Goal: Book appointment/travel/reservation

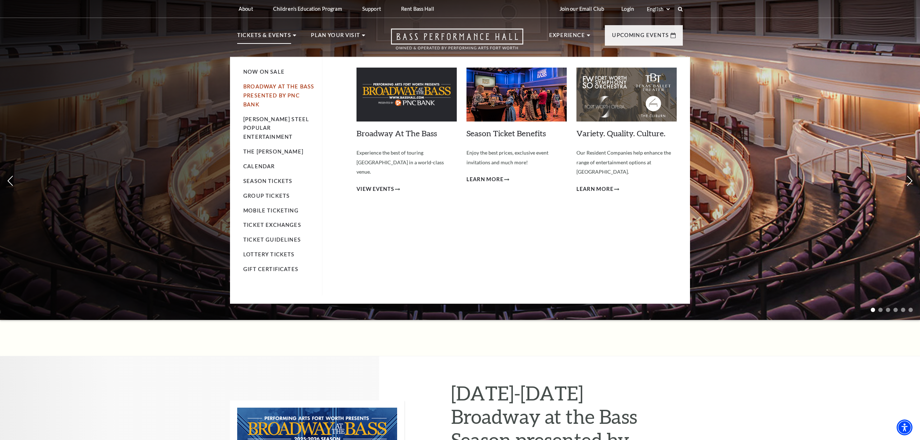
click at [264, 87] on link "Broadway At The Bass presented by PNC Bank" at bounding box center [278, 95] width 71 height 24
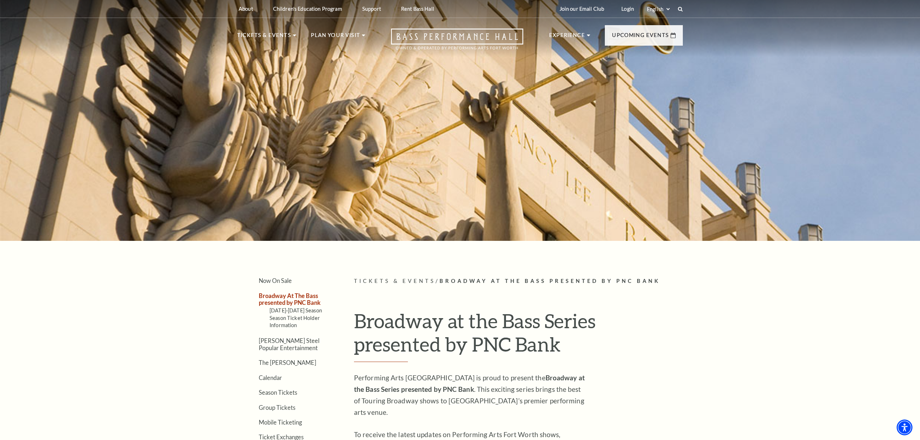
scroll to position [0, 0]
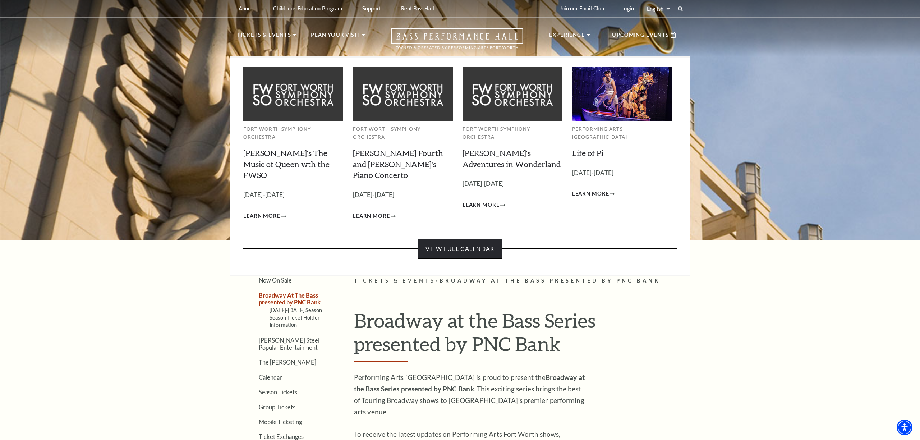
click at [472, 239] on link "View Full Calendar" at bounding box center [460, 249] width 84 height 20
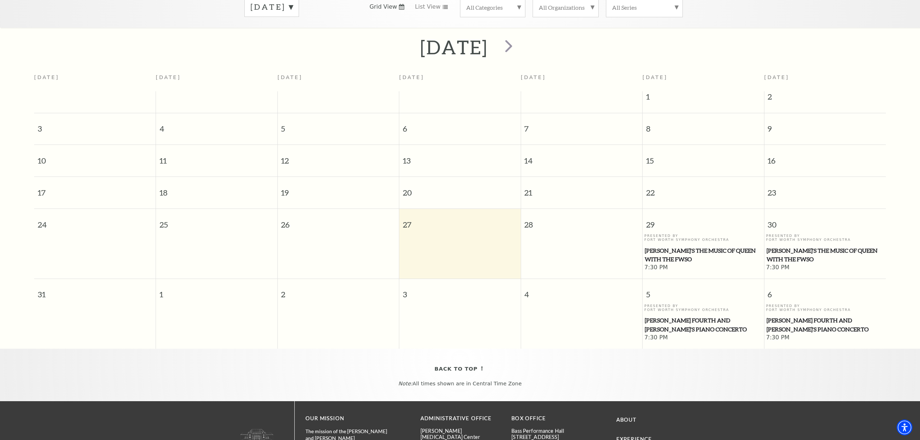
scroll to position [122, 0]
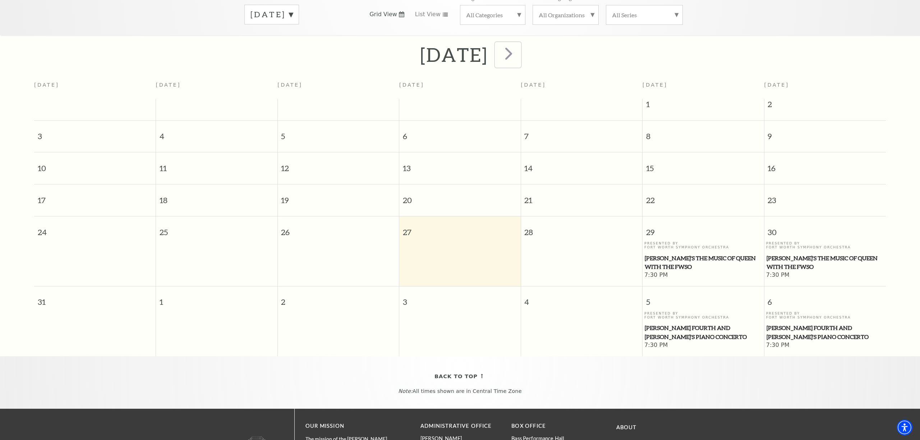
click at [519, 43] on span "next" at bounding box center [508, 53] width 20 height 20
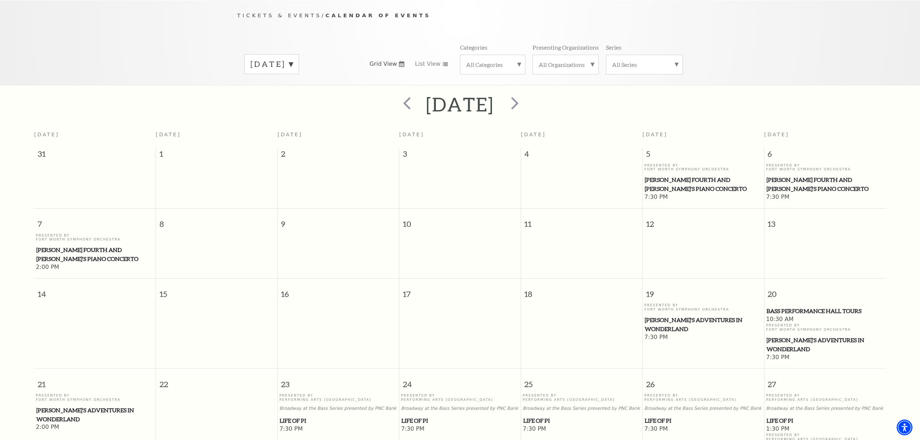
scroll to position [65, 0]
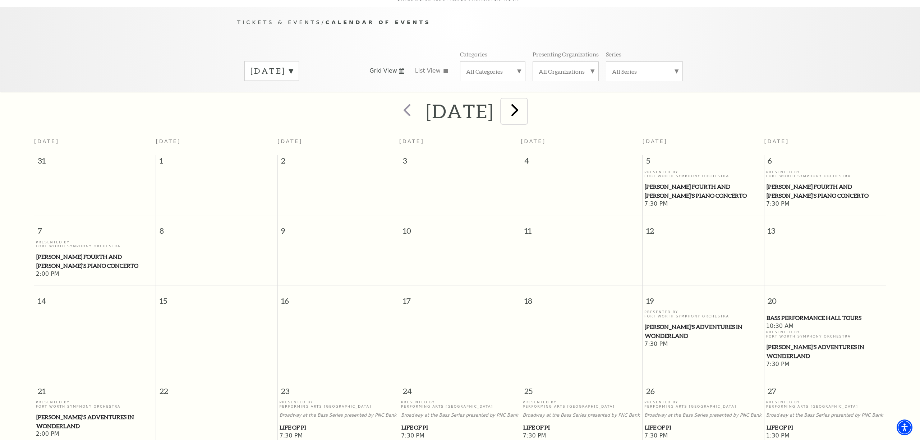
click at [525, 104] on span "next" at bounding box center [514, 109] width 20 height 20
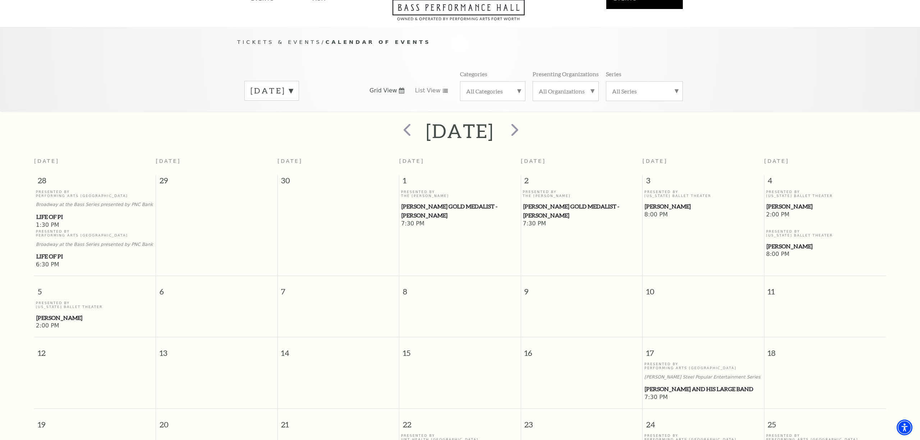
scroll to position [36, 0]
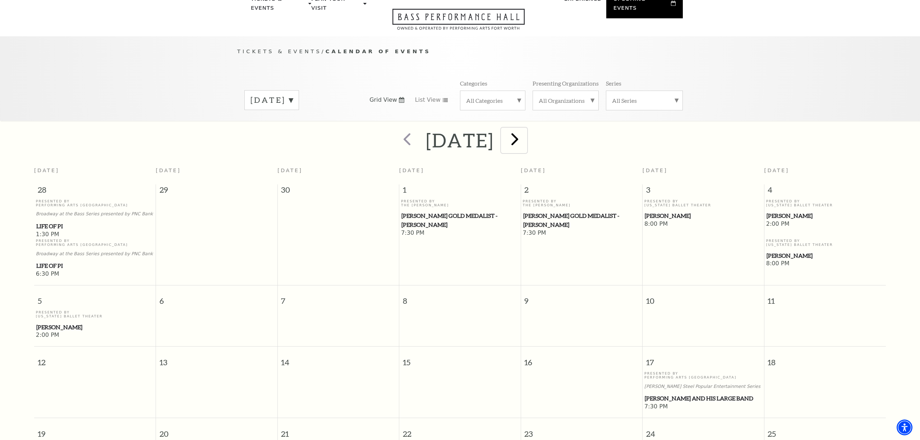
click at [525, 129] on span "next" at bounding box center [514, 139] width 20 height 20
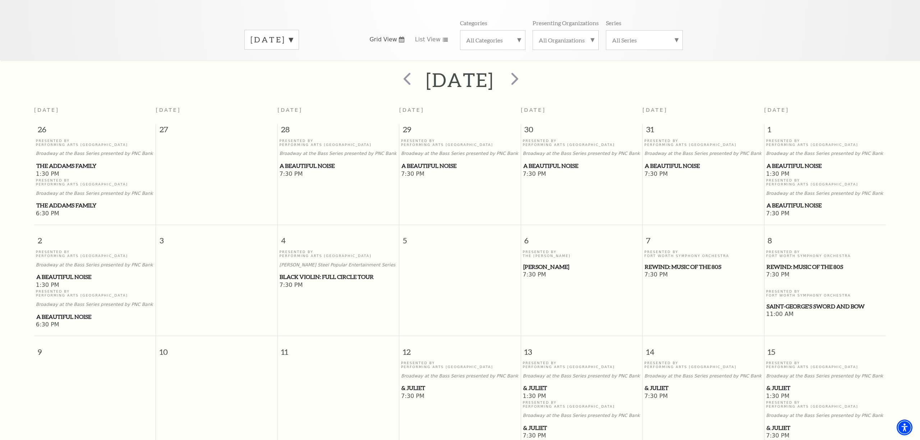
scroll to position [94, 0]
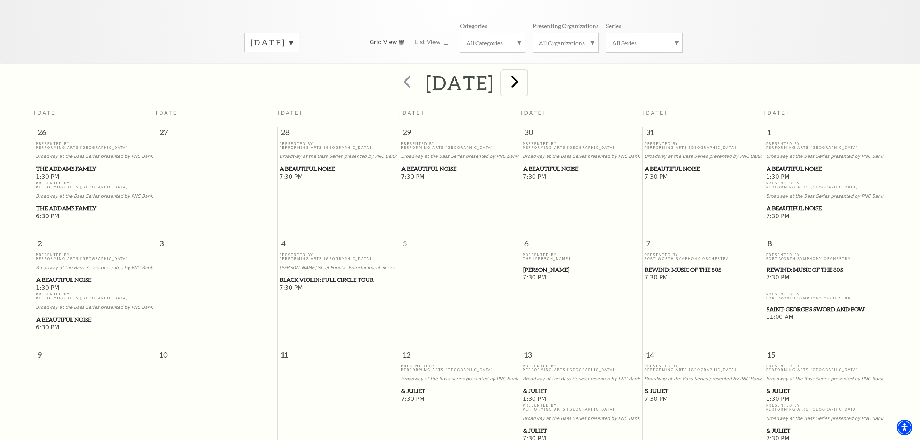
click at [525, 75] on span "next" at bounding box center [514, 81] width 20 height 20
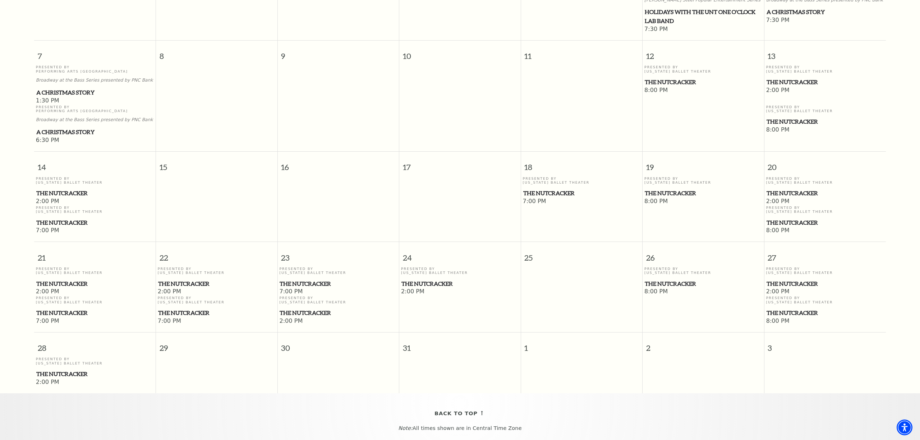
scroll to position [299, 0]
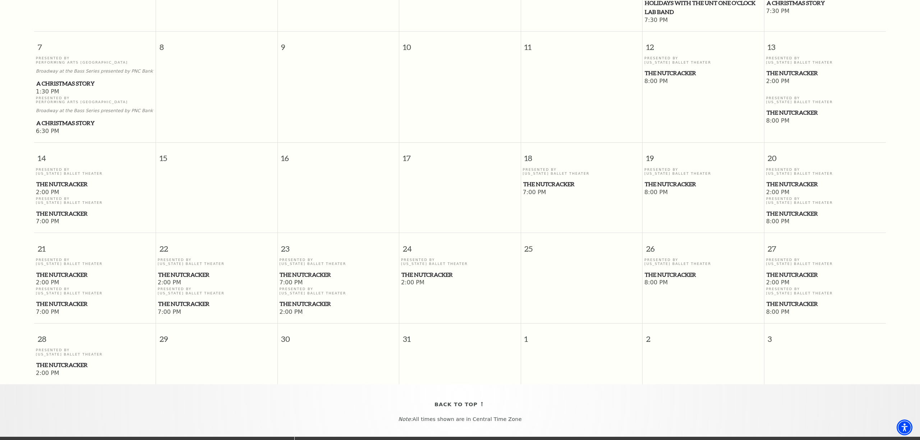
click at [786, 180] on span "The Nutcracker" at bounding box center [824, 184] width 117 height 9
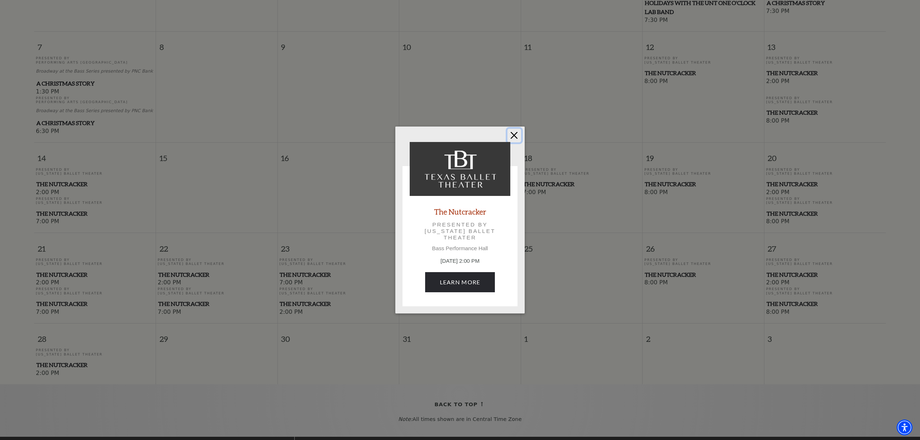
click at [508, 132] on button "Close" at bounding box center [514, 136] width 14 height 14
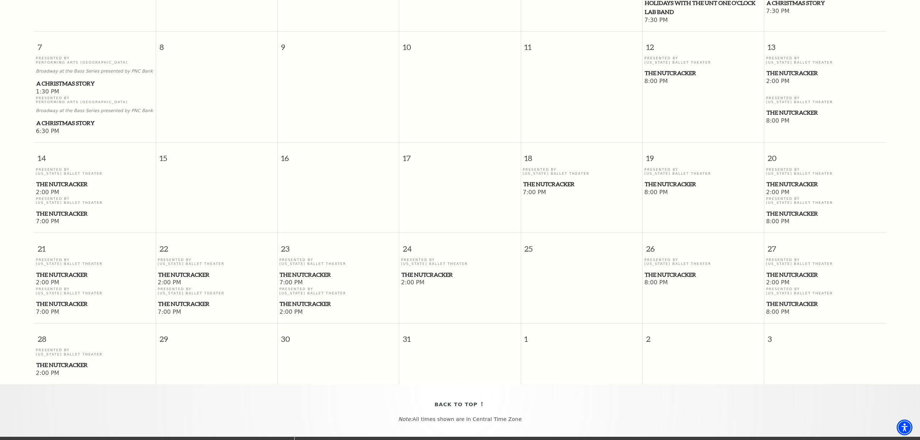
click at [786, 209] on span "The Nutcracker" at bounding box center [824, 213] width 117 height 9
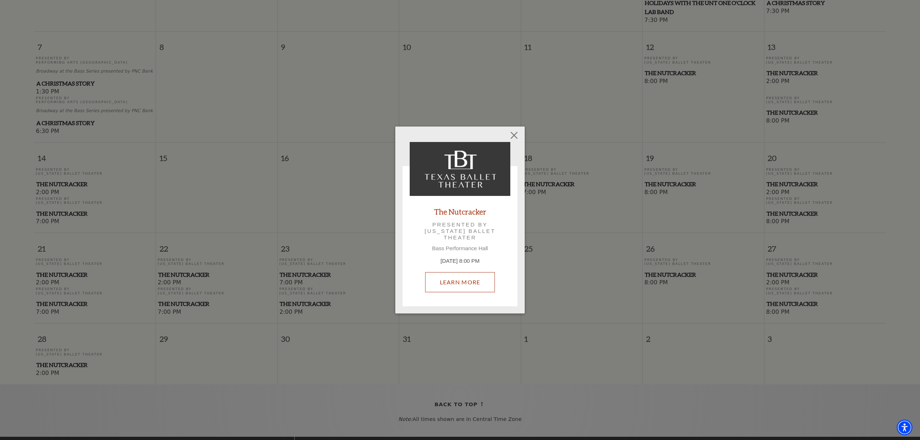
click at [478, 290] on link "Learn More" at bounding box center [460, 282] width 70 height 20
